Goal: Task Accomplishment & Management: Use online tool/utility

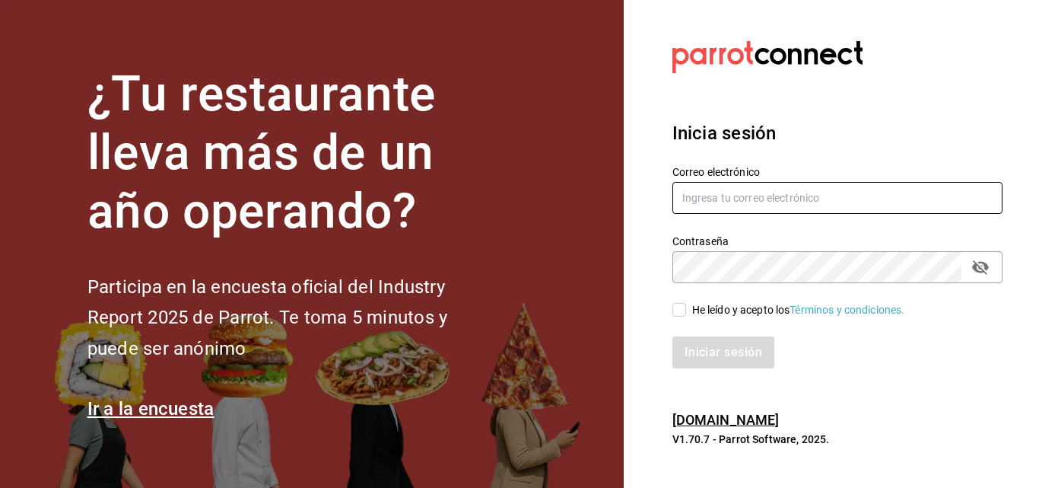
click at [714, 192] on input "text" at bounding box center [838, 198] width 330 height 32
type input "[EMAIL_ADDRESS][DOMAIN_NAME]"
click at [983, 270] on icon "passwordField" at bounding box center [980, 267] width 17 height 14
click at [709, 308] on div "He leído y acepto los Términos y condiciones." at bounding box center [798, 310] width 213 height 16
click at [686, 308] on input "He leído y acepto los Términos y condiciones." at bounding box center [680, 310] width 14 height 14
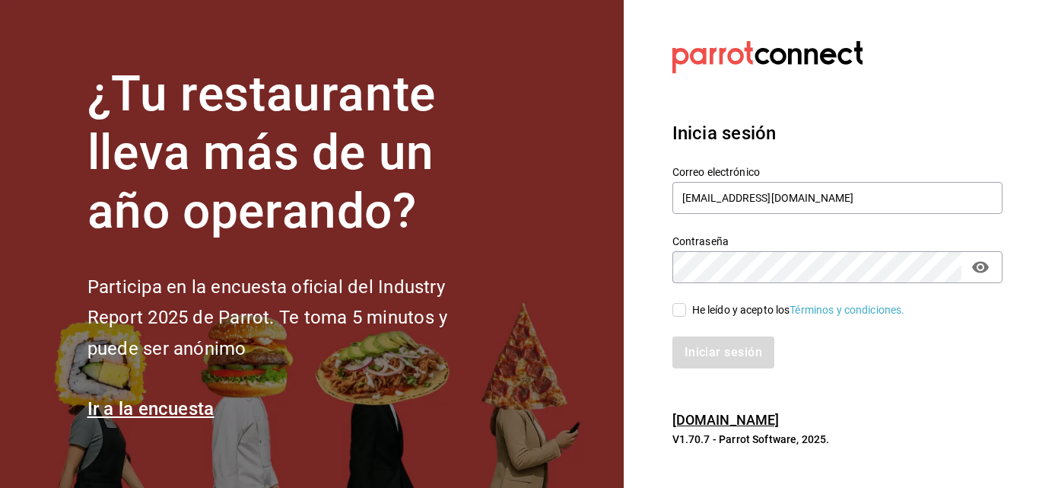
checkbox input "true"
click at [722, 344] on button "Iniciar sesión" at bounding box center [724, 352] width 103 height 32
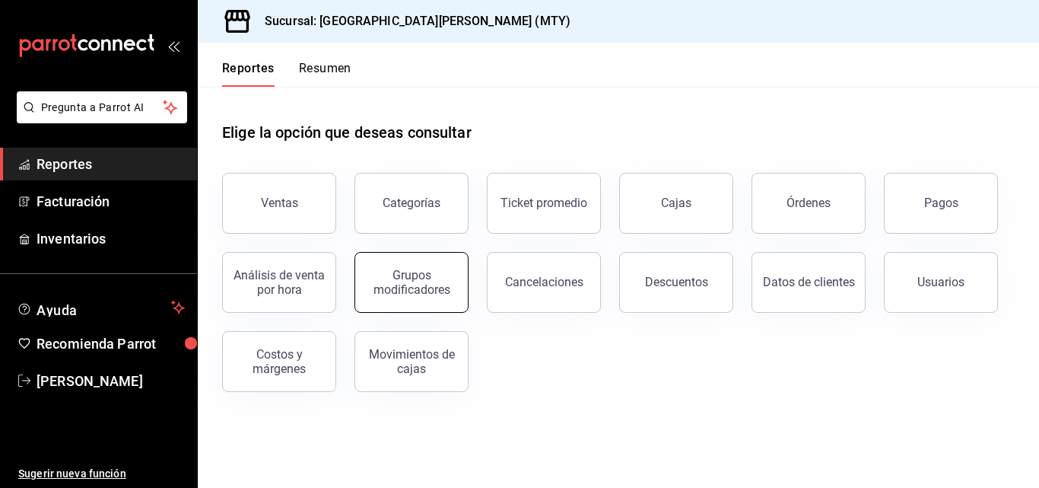
click at [440, 277] on div "Grupos modificadores" at bounding box center [411, 282] width 94 height 29
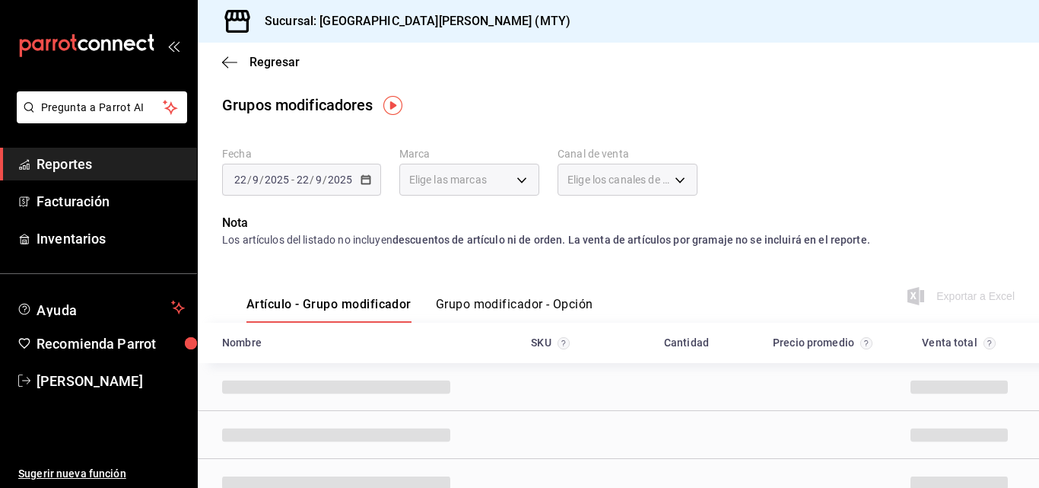
click at [359, 186] on div "2025-09-22 22 / 9 / 2025 - 2025-09-22 22 / 9 / 2025" at bounding box center [301, 180] width 159 height 32
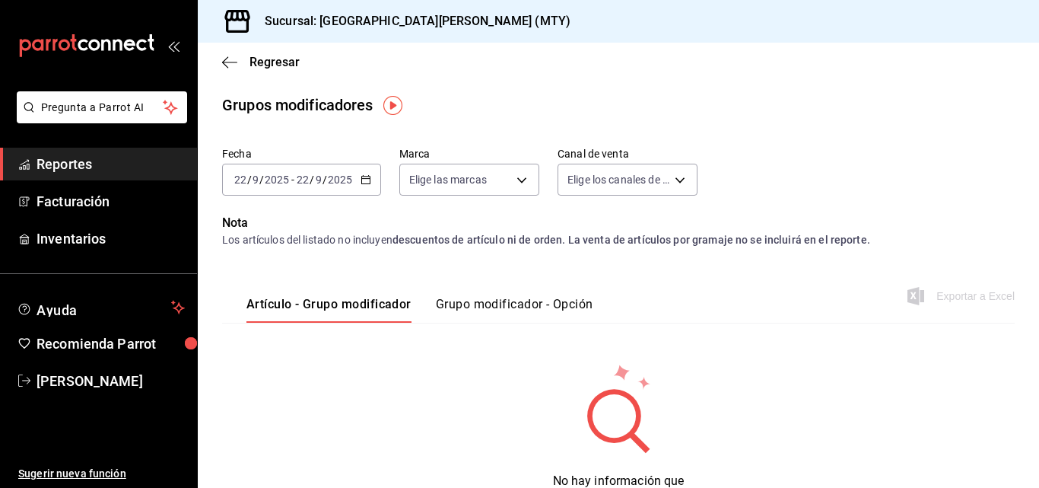
click at [365, 181] on icon "button" at bounding box center [366, 179] width 11 height 11
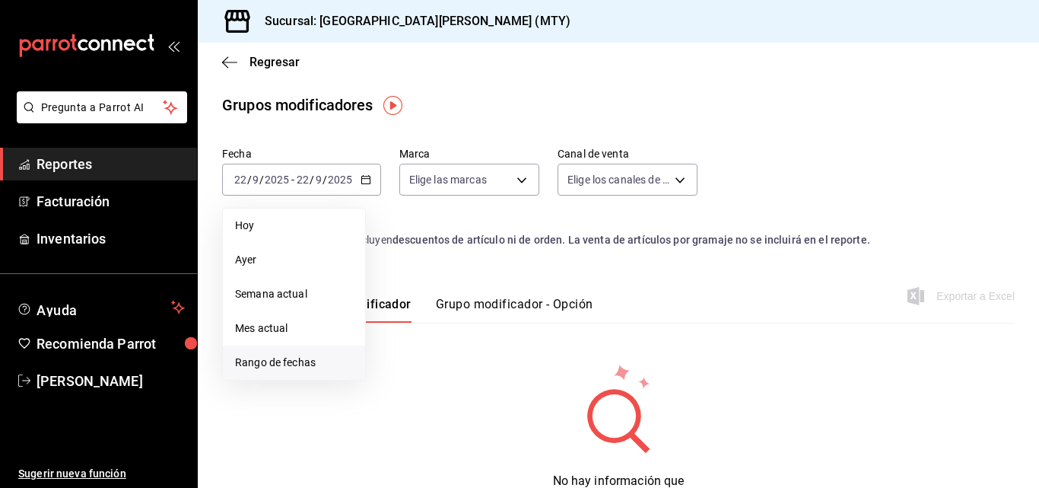
click at [315, 360] on span "Rango de fechas" at bounding box center [294, 363] width 118 height 16
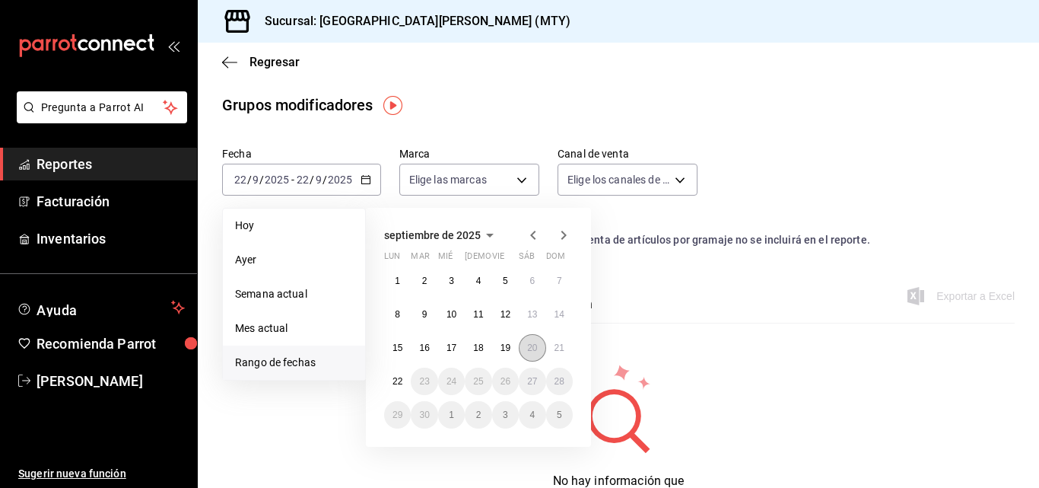
click at [545, 350] on button "20" at bounding box center [532, 347] width 27 height 27
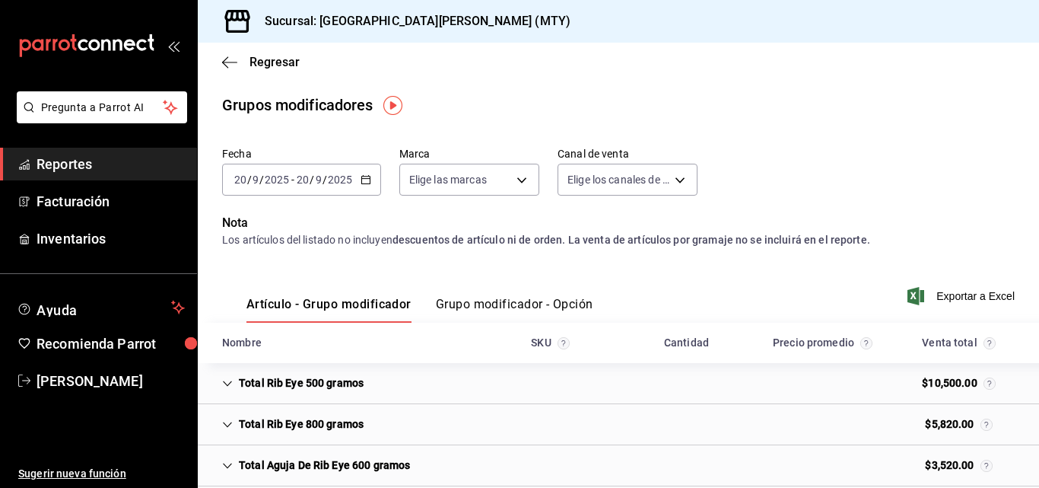
click at [523, 304] on button "Grupo modificador - Opción" at bounding box center [514, 310] width 157 height 26
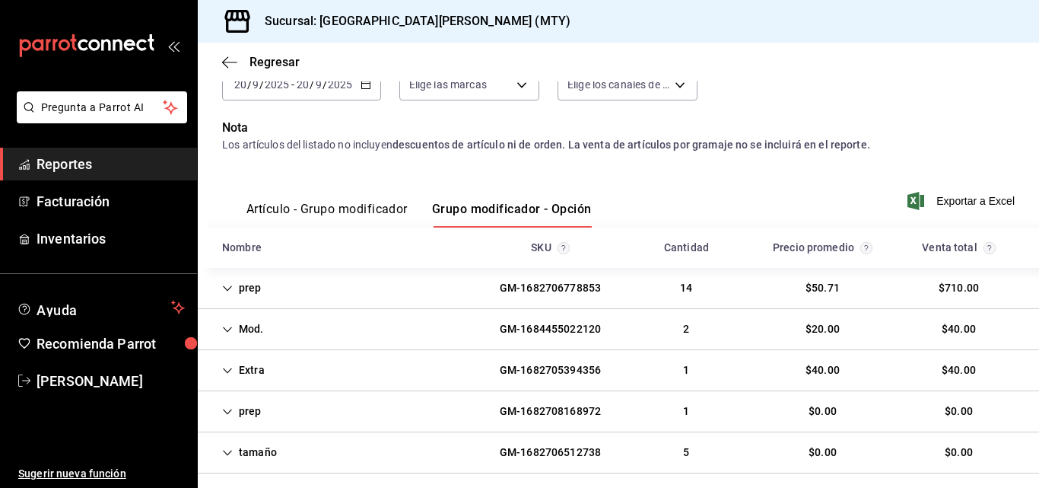
scroll to position [108, 0]
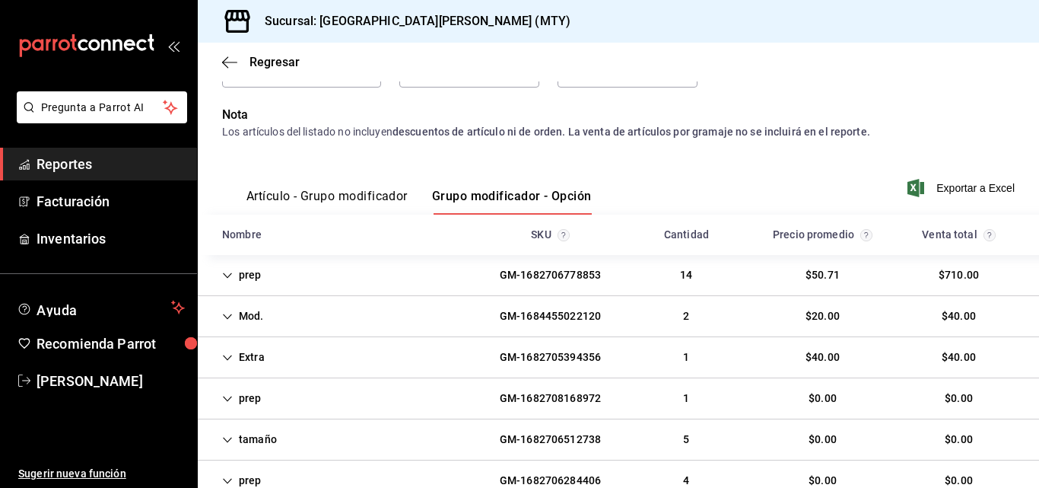
click at [434, 354] on div "Extra GM-1682705394356 1 $40.00 $40.00" at bounding box center [618, 357] width 841 height 41
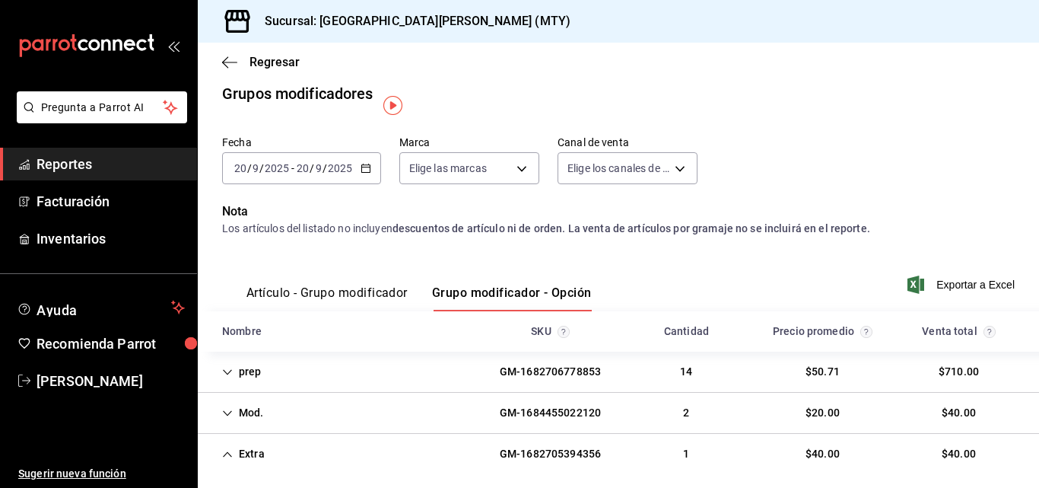
scroll to position [0, 0]
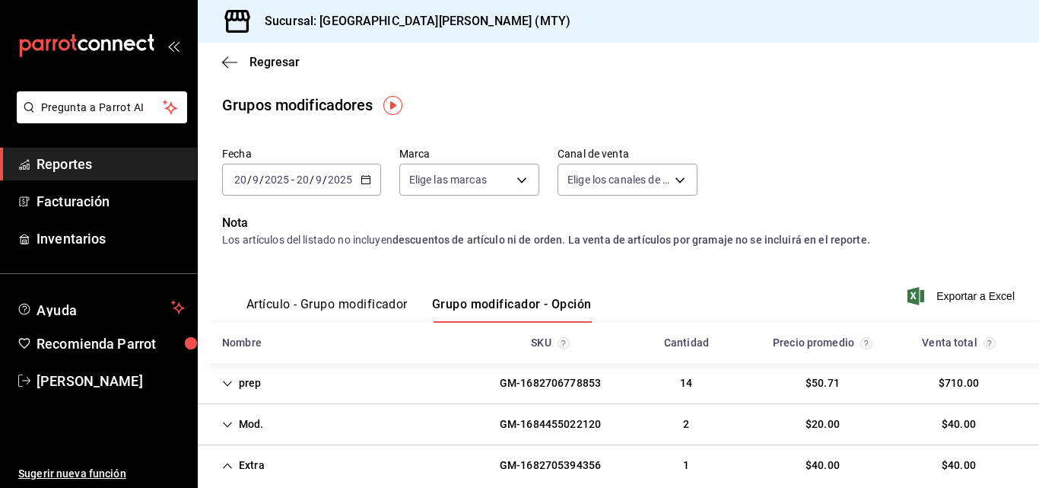
click at [348, 186] on div "2025-09-20 20 / 9 / 2025 - 2025-09-20 20 / 9 / 2025" at bounding box center [301, 180] width 159 height 32
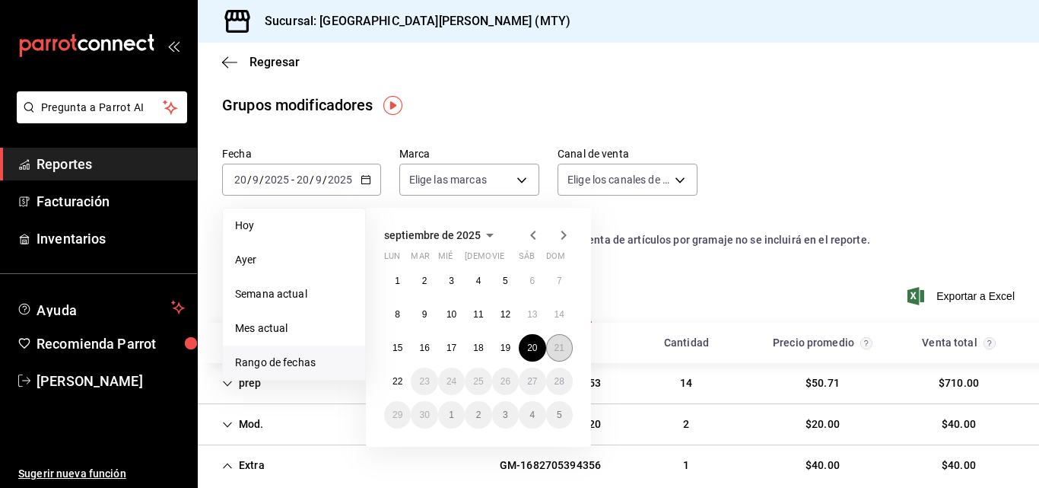
click at [564, 345] on button "21" at bounding box center [559, 347] width 27 height 27
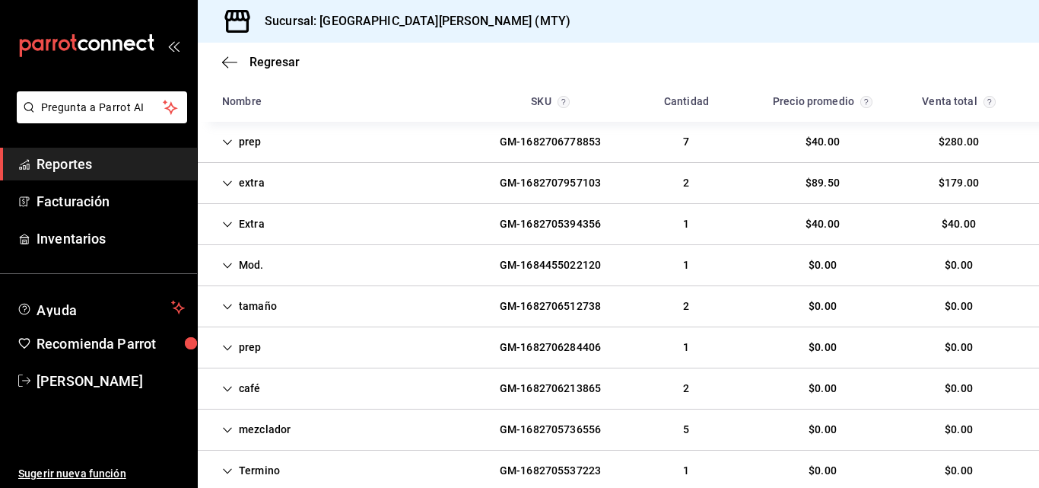
scroll to position [240, 0]
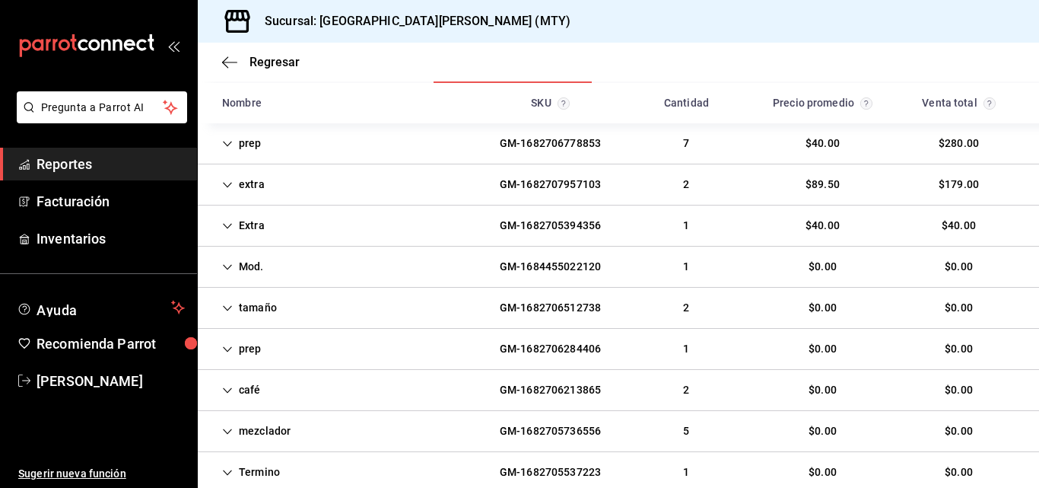
click at [406, 180] on div "extra GM-1682707957103 2 $89.50 $179.00" at bounding box center [618, 184] width 841 height 41
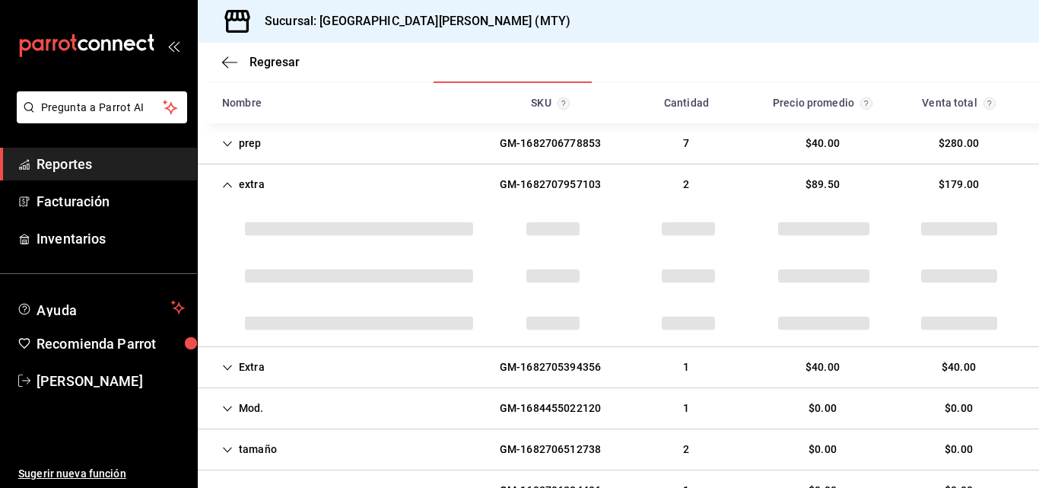
click at [401, 367] on div "Extra GM-1682705394356 1 $40.00 $40.00" at bounding box center [618, 367] width 841 height 41
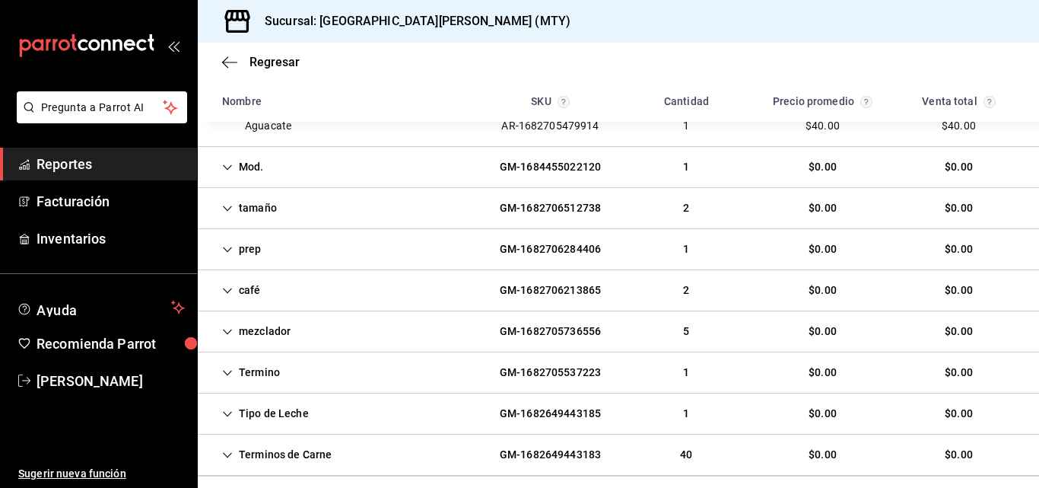
scroll to position [522, 0]
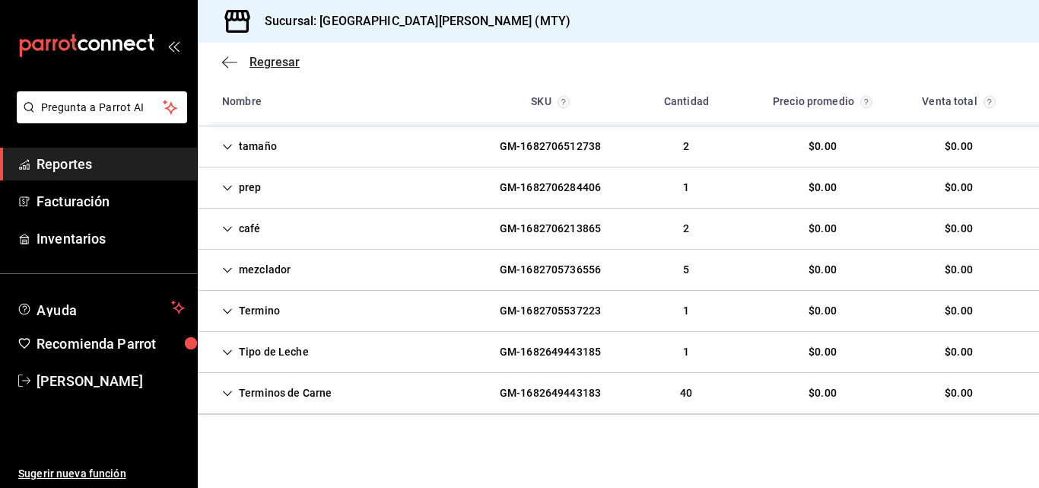
click at [229, 60] on icon "button" at bounding box center [229, 63] width 15 height 14
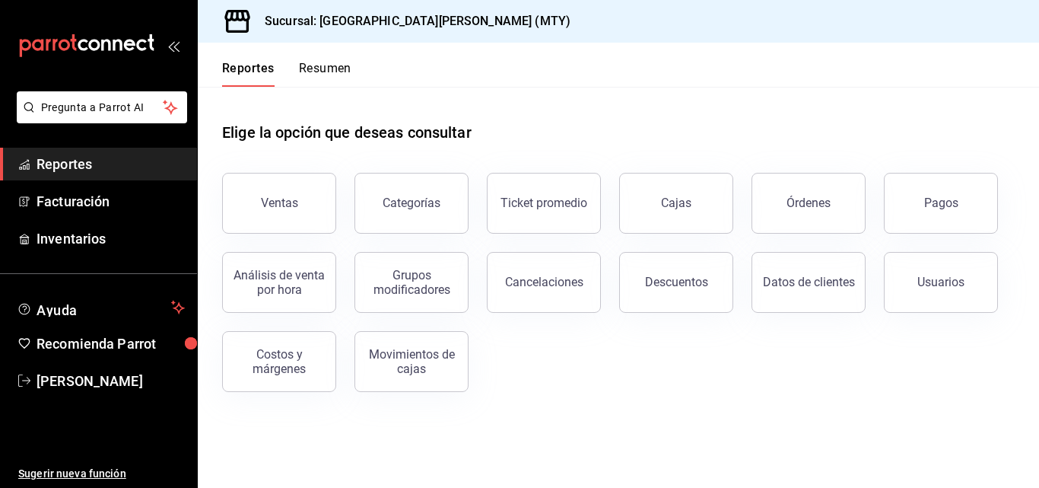
click at [283, 202] on div "Ventas" at bounding box center [279, 203] width 37 height 14
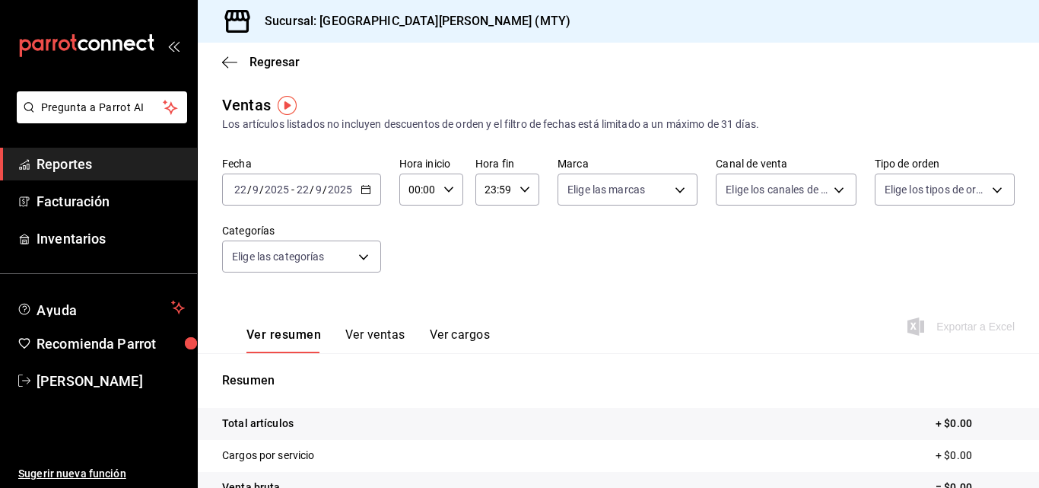
click at [364, 191] on icon "button" at bounding box center [366, 189] width 11 height 11
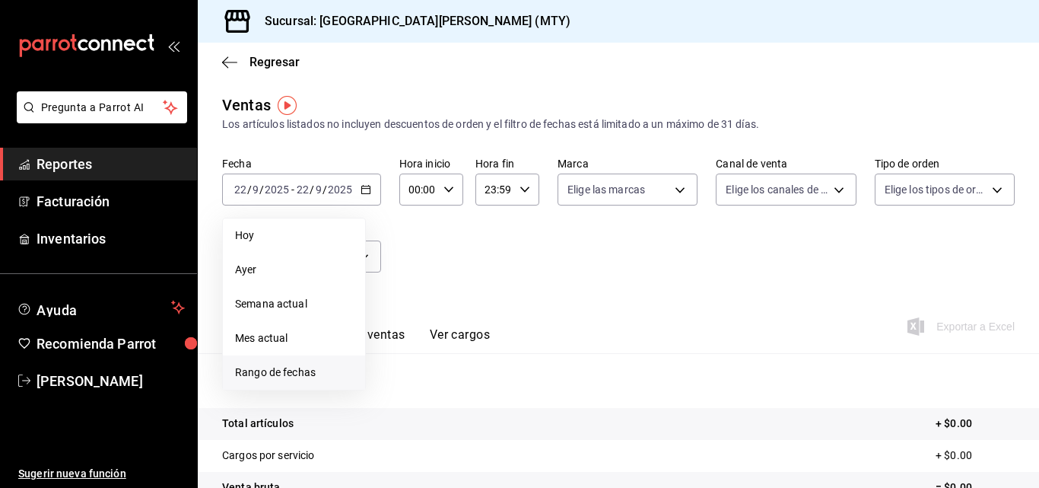
click at [304, 378] on span "Rango de fechas" at bounding box center [294, 372] width 118 height 16
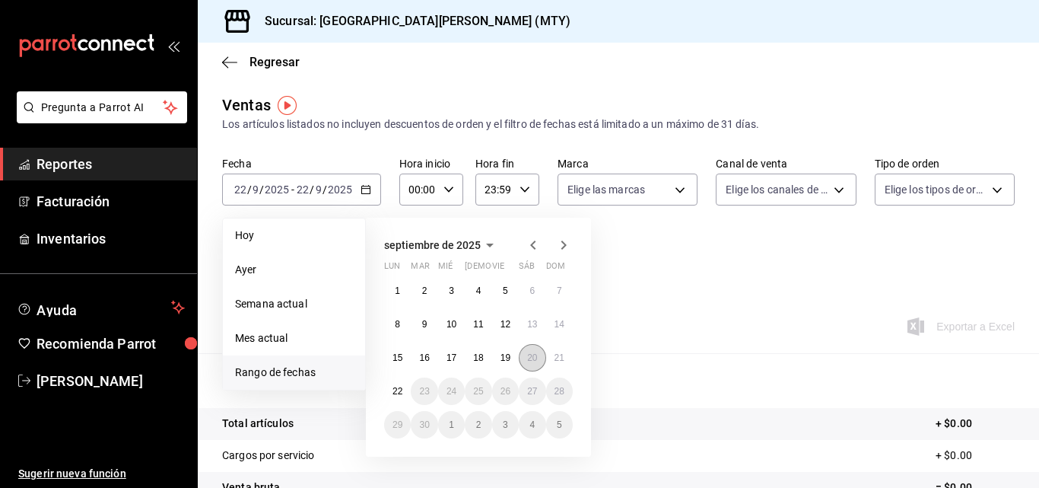
click at [528, 358] on abbr "20" at bounding box center [532, 357] width 10 height 11
click at [526, 351] on button "20" at bounding box center [532, 357] width 27 height 27
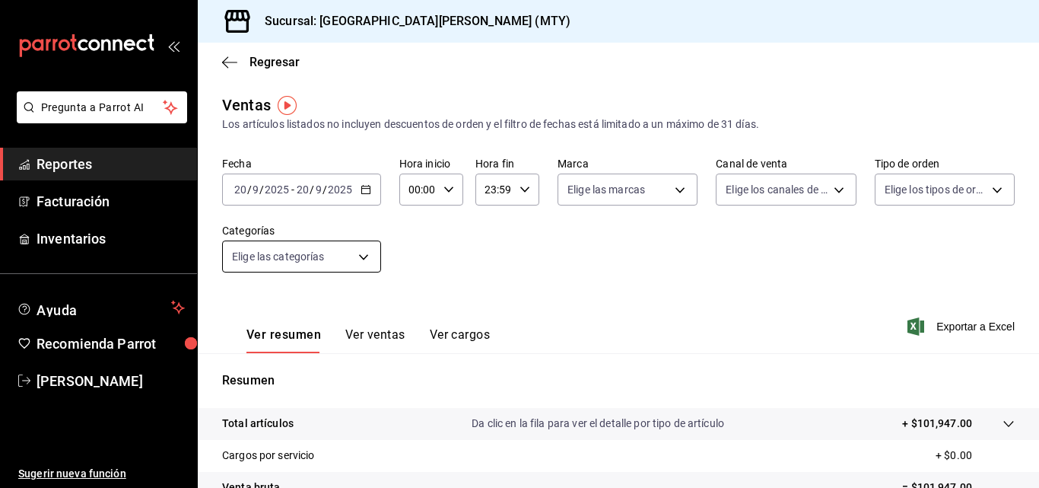
click at [345, 242] on body "Pregunta a Parrot AI Reportes Facturación Inventarios Ayuda Recomienda Parrot M…" at bounding box center [519, 244] width 1039 height 488
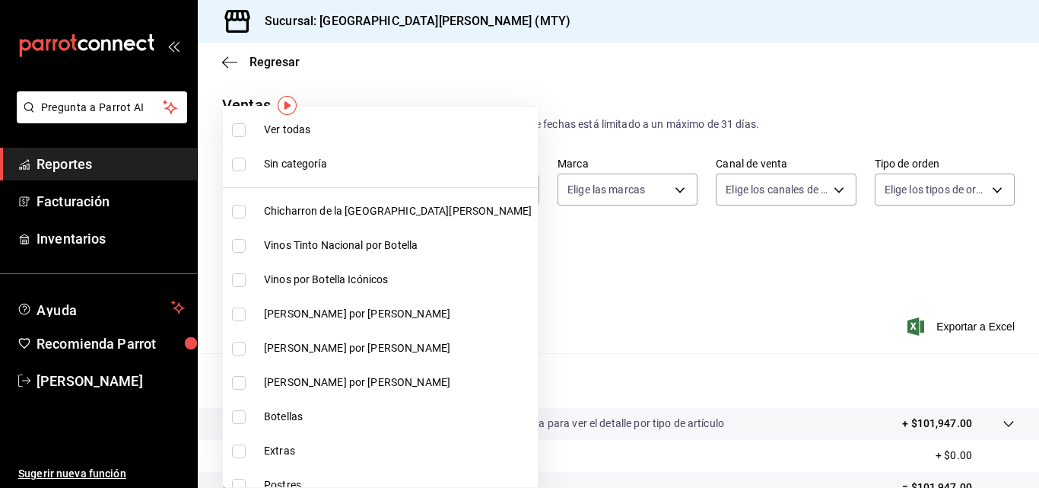
click at [342, 213] on span "Chicharron de la San Juan" at bounding box center [398, 211] width 268 height 16
type input "f0f1c746-f3c3-4ccc-a6c7-92491a04bd66"
checkbox input "true"
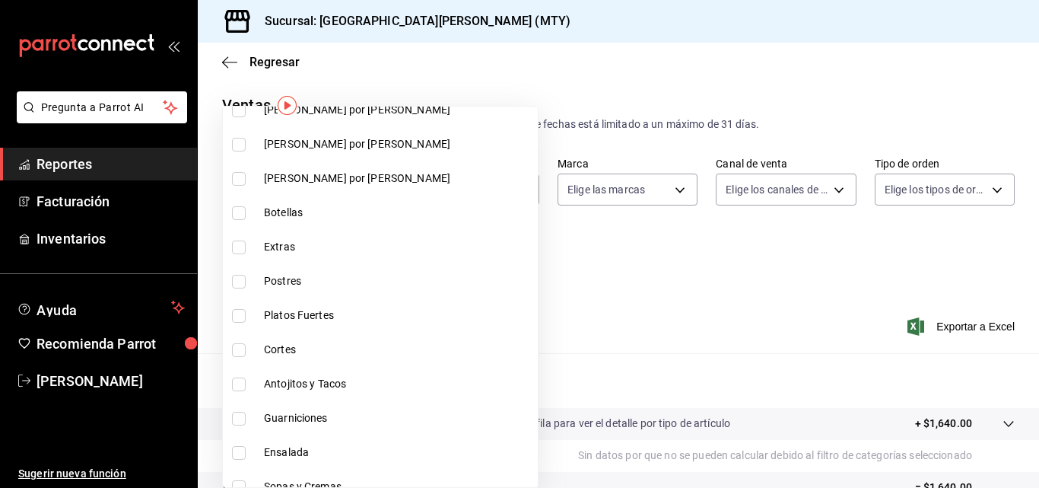
scroll to position [205, 0]
click at [286, 258] on li "Extras" at bounding box center [380, 246] width 315 height 34
type input "f0f1c746-f3c3-4ccc-a6c7-92491a04bd66,ce59e6b0-fd83-4b10-87da-79468a59da8e"
checkbox input "true"
click at [281, 281] on span "Postres" at bounding box center [398, 280] width 268 height 16
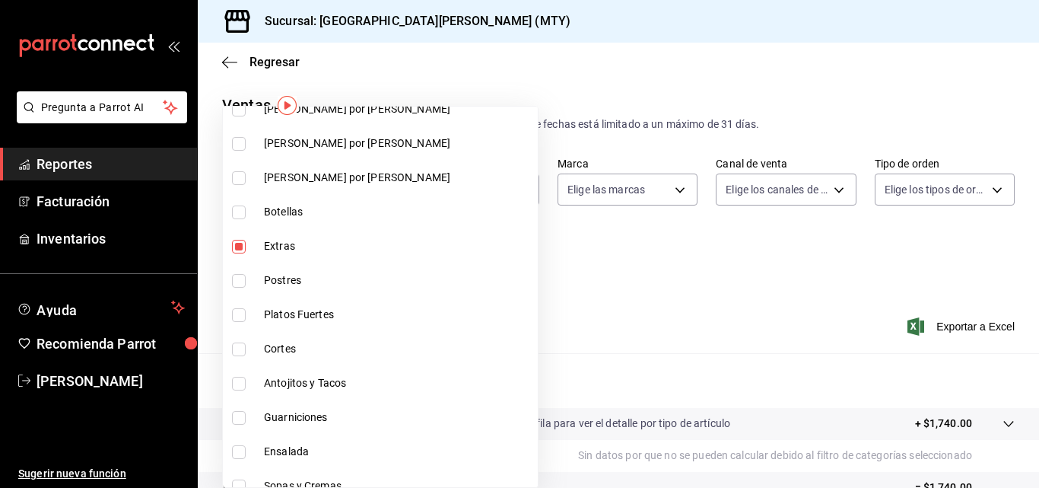
type input "f0f1c746-f3c3-4ccc-a6c7-92491a04bd66,ce59e6b0-fd83-4b10-87da-79468a59da8e,b5dc4…"
checkbox input "true"
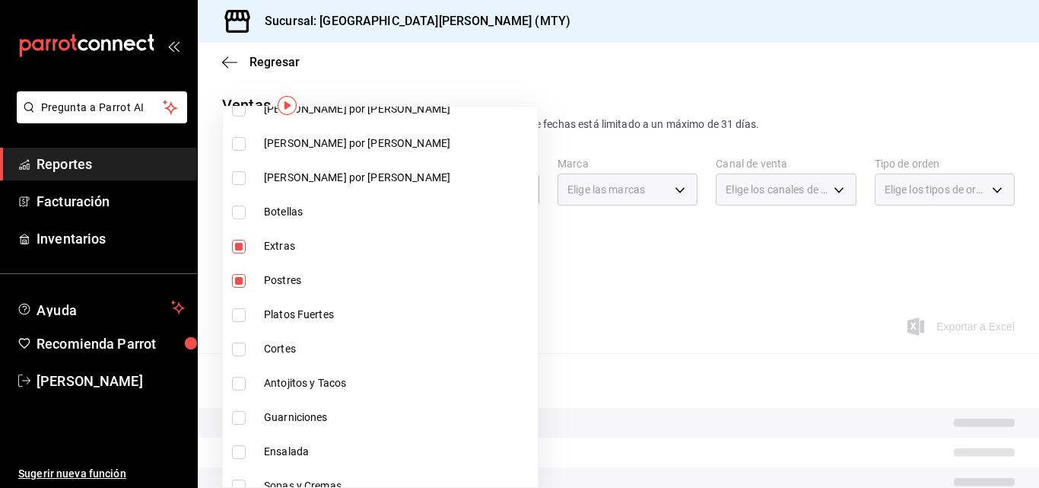
drag, startPoint x: 279, startPoint y: 305, endPoint x: 279, endPoint y: 337, distance: 32.0
click at [279, 305] on li "Platos Fuertes" at bounding box center [380, 314] width 315 height 34
type input "f0f1c746-f3c3-4ccc-a6c7-92491a04bd66,ce59e6b0-fd83-4b10-87da-79468a59da8e,b5dc4…"
checkbox input "true"
click at [278, 345] on span "Cortes" at bounding box center [398, 349] width 268 height 16
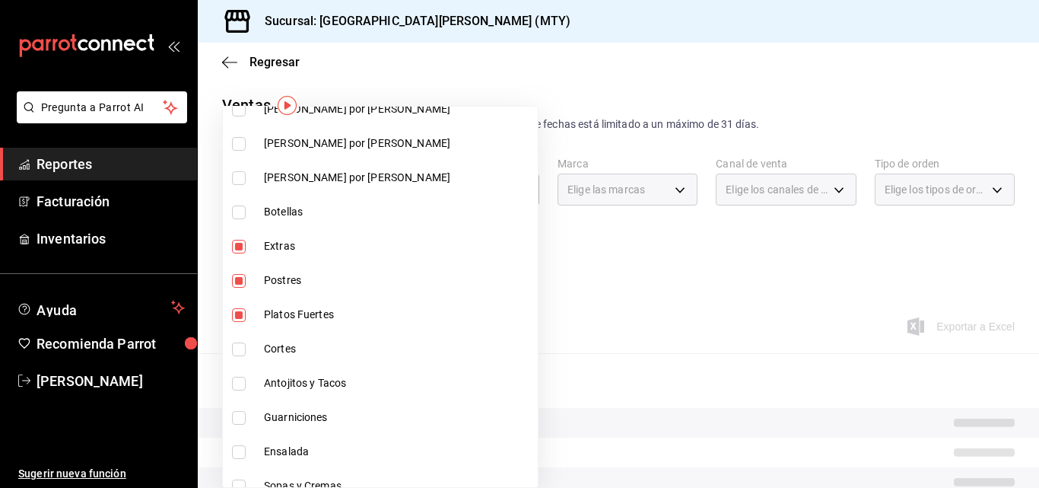
type input "f0f1c746-f3c3-4ccc-a6c7-92491a04bd66,ce59e6b0-fd83-4b10-87da-79468a59da8e,b5dc4…"
checkbox input "true"
click at [283, 383] on span "Antojitos y Tacos" at bounding box center [398, 383] width 268 height 16
type input "f0f1c746-f3c3-4ccc-a6c7-92491a04bd66,ce59e6b0-fd83-4b10-87da-79468a59da8e,b5dc4…"
checkbox input "true"
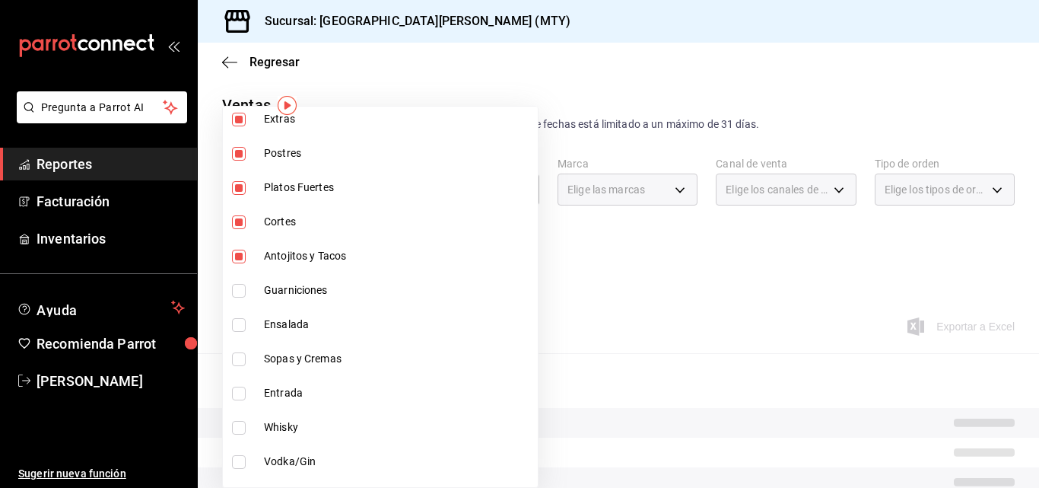
scroll to position [332, 0]
click at [278, 292] on span "Guarniciones" at bounding box center [398, 289] width 268 height 16
type input "f0f1c746-f3c3-4ccc-a6c7-92491a04bd66,ce59e6b0-fd83-4b10-87da-79468a59da8e,b5dc4…"
checkbox input "true"
click at [272, 323] on span "Ensalada" at bounding box center [398, 324] width 268 height 16
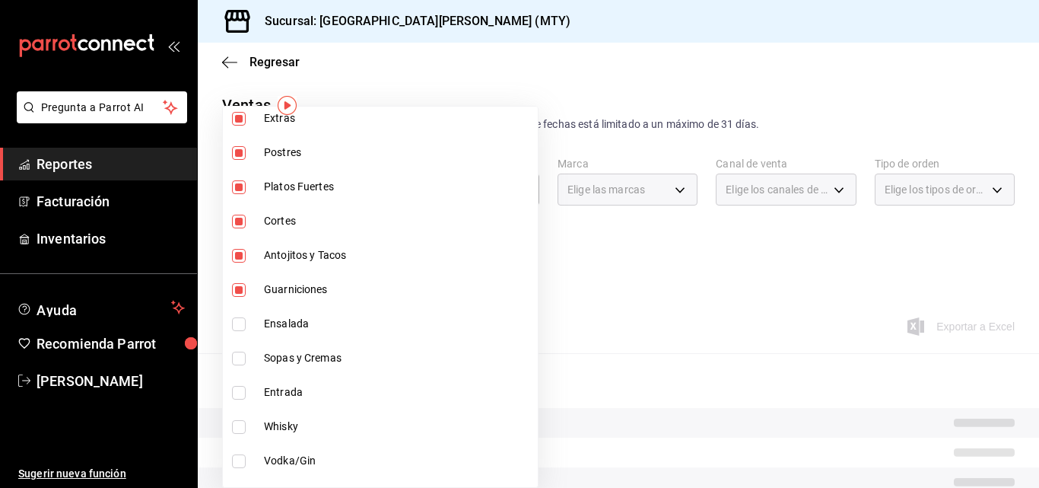
type input "f0f1c746-f3c3-4ccc-a6c7-92491a04bd66,ce59e6b0-fd83-4b10-87da-79468a59da8e,b5dc4…"
checkbox input "true"
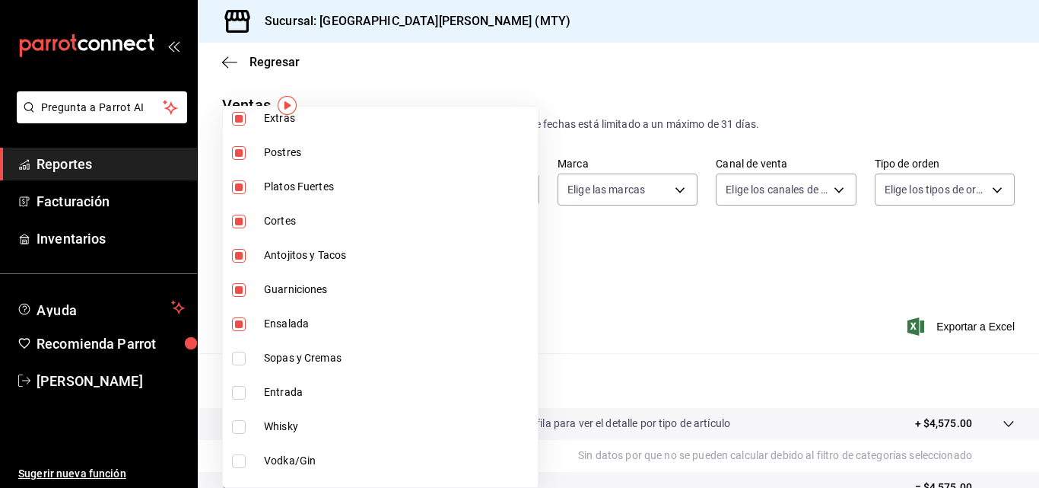
click at [279, 364] on span "Sopas y Cremas" at bounding box center [398, 358] width 268 height 16
type input "f0f1c746-f3c3-4ccc-a6c7-92491a04bd66,ce59e6b0-fd83-4b10-87da-79468a59da8e,b5dc4…"
checkbox input "true"
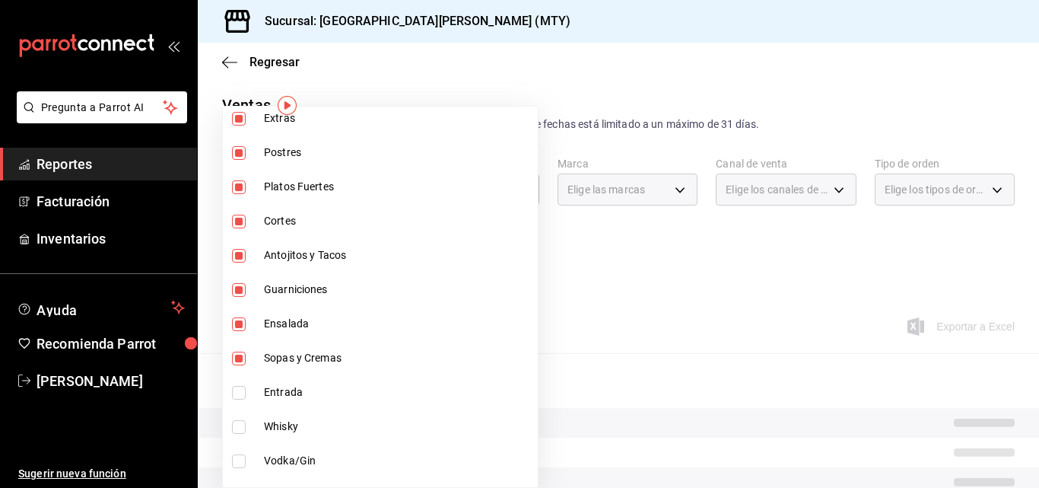
click at [266, 394] on span "Entrada" at bounding box center [398, 392] width 268 height 16
type input "f0f1c746-f3c3-4ccc-a6c7-92491a04bd66,ce59e6b0-fd83-4b10-87da-79468a59da8e,b5dc4…"
checkbox input "true"
click at [581, 268] on div at bounding box center [519, 244] width 1039 height 488
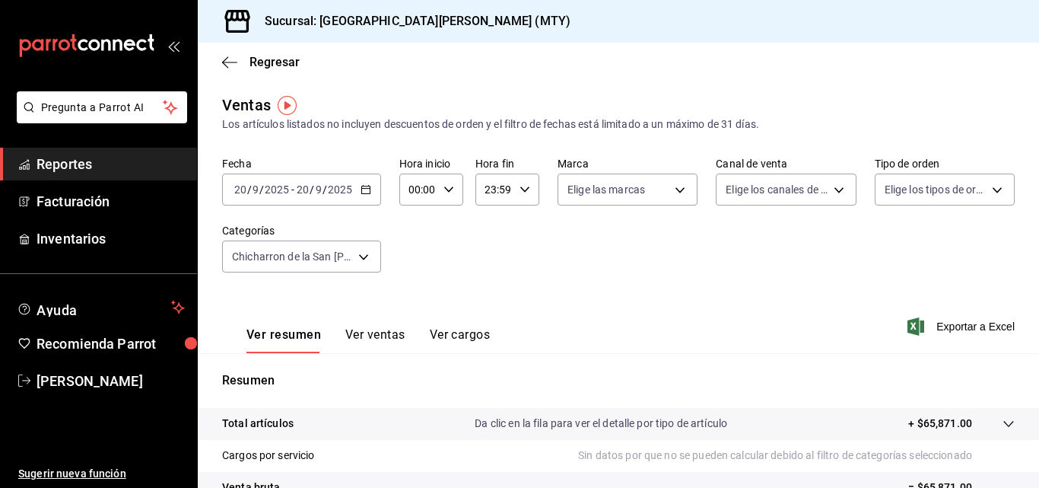
click at [943, 321] on span "Exportar a Excel" at bounding box center [963, 326] width 104 height 18
